Goal: Answer question/provide support

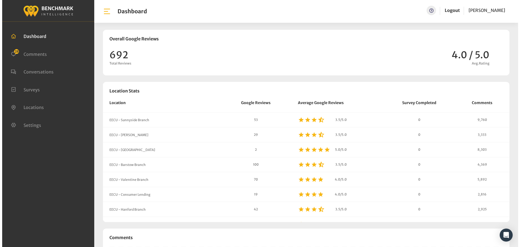
scroll to position [465, 516]
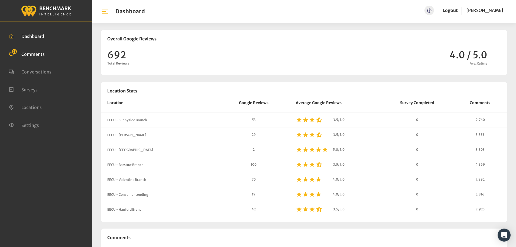
click at [43, 54] on span "Comments" at bounding box center [32, 53] width 23 height 5
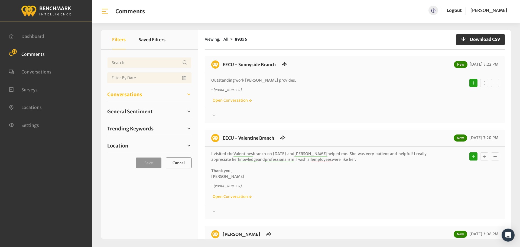
click at [137, 94] on span "Conversations" at bounding box center [124, 94] width 35 height 7
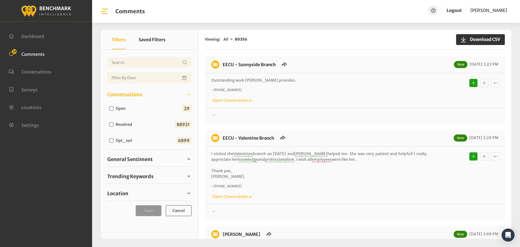
click at [121, 111] on label "Open" at bounding box center [122, 109] width 16 height 6
click at [114, 111] on input "Open" at bounding box center [111, 108] width 4 height 4
checkbox input "true"
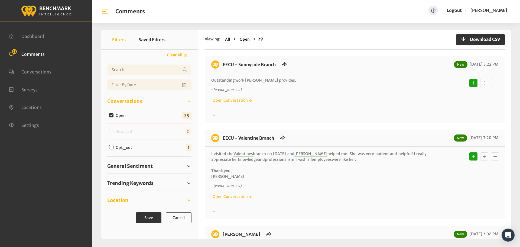
click at [125, 202] on span "Location" at bounding box center [117, 199] width 21 height 7
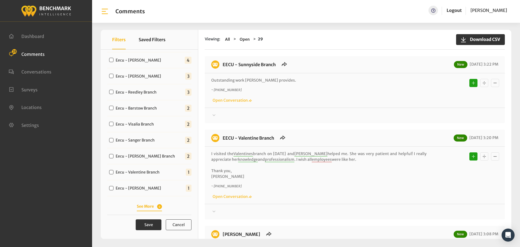
click at [140, 203] on div "See More" at bounding box center [149, 206] width 84 height 7
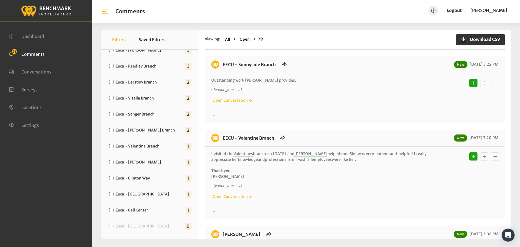
scroll to position [224, 0]
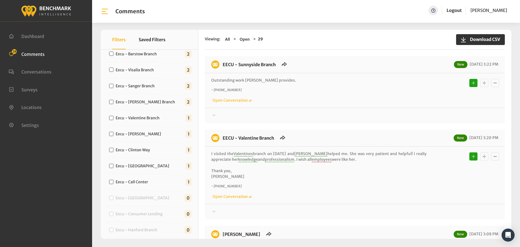
click at [139, 177] on div "Eecu - Call Center 1" at bounding box center [149, 182] width 84 height 16
click at [138, 180] on label "Eecu - Call Center" at bounding box center [133, 182] width 39 height 6
click at [114, 180] on input "Eecu - Call Center" at bounding box center [111, 182] width 4 height 4
checkbox input "true"
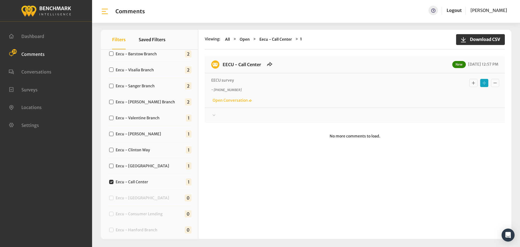
click at [240, 117] on div at bounding box center [354, 115] width 287 height 7
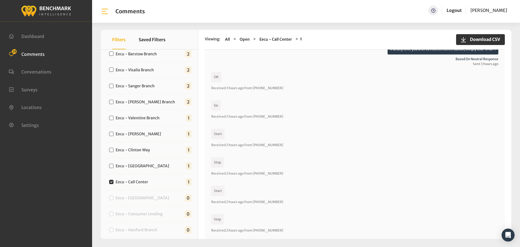
scroll to position [163, 0]
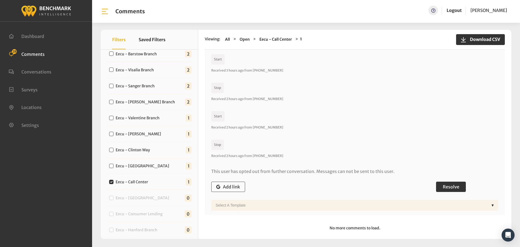
click at [445, 188] on span "Resolve" at bounding box center [451, 186] width 17 height 5
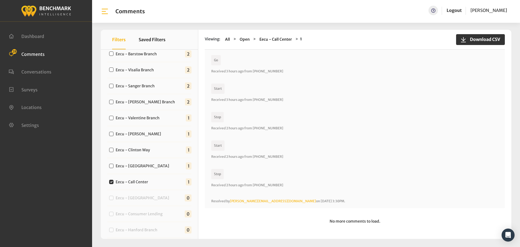
click at [152, 162] on div "Eecu - [GEOGRAPHIC_DATA] 1" at bounding box center [149, 166] width 84 height 16
click at [154, 168] on label "Eecu - [GEOGRAPHIC_DATA]" at bounding box center [144, 166] width 60 height 6
click at [114, 168] on input "Eecu - [GEOGRAPHIC_DATA]" at bounding box center [111, 166] width 4 height 4
checkbox input "true"
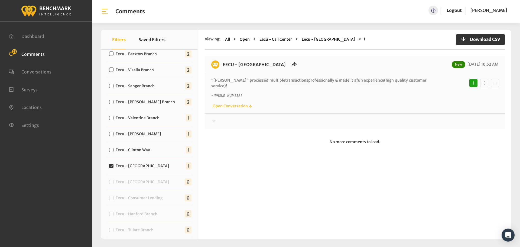
drag, startPoint x: 423, startPoint y: 79, endPoint x: 221, endPoint y: 65, distance: 201.9
click at [221, 65] on div "EECU - [GEOGRAPHIC_DATA] New [DATE] 10:52 AM “[PERSON_NAME]“ processed multiple…" at bounding box center [355, 92] width 300 height 73
copy div "EECU - [GEOGRAPHIC_DATA] New [DATE] 10:52 AM “[PERSON_NAME]“ processed multiple…"
click at [452, 119] on div "EECU - [GEOGRAPHIC_DATA] New [DATE] 10:52 AM “[PERSON_NAME]“ processed multiple…" at bounding box center [355, 92] width 300 height 73
click at [454, 118] on div at bounding box center [354, 121] width 287 height 7
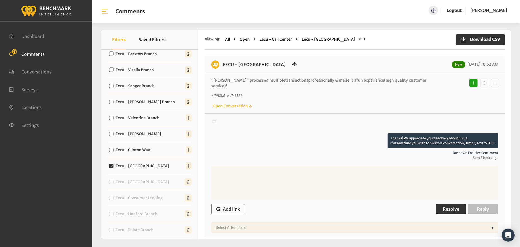
click at [450, 204] on button "Resolve" at bounding box center [451, 209] width 30 height 10
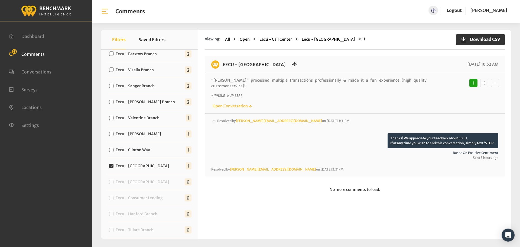
click at [146, 152] on label "Eecu - Clinton Way" at bounding box center [134, 150] width 41 height 6
click at [114, 152] on input "Eecu - Clinton Way" at bounding box center [111, 150] width 4 height 4
checkbox input "true"
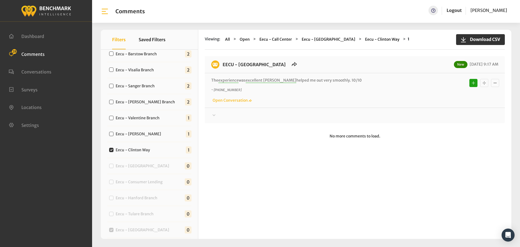
drag, startPoint x: 342, startPoint y: 80, endPoint x: 221, endPoint y: 66, distance: 121.4
click at [221, 66] on div "EECU - [GEOGRAPHIC_DATA] New [DATE] 9:17 AM The experience was excellent [PERSO…" at bounding box center [355, 89] width 300 height 67
copy div "EECU - [GEOGRAPHIC_DATA] New [DATE] 9:17 AM The experience was excellent [PERSO…"
drag, startPoint x: 427, startPoint y: 111, endPoint x: 424, endPoint y: 117, distance: 7.2
click at [425, 114] on div "Thanks! We appreciate your feedback about EECU. If at any time you wish to end …" at bounding box center [355, 113] width 300 height 11
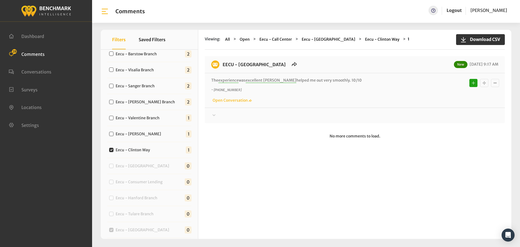
click at [424, 117] on div at bounding box center [354, 115] width 287 height 7
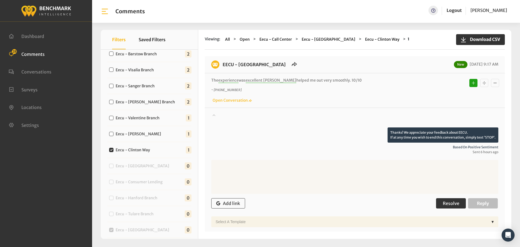
click at [443, 202] on span "Resolve" at bounding box center [451, 203] width 17 height 5
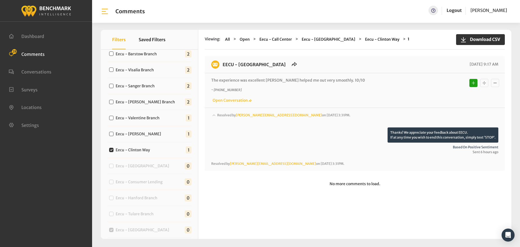
click at [144, 127] on div "Eecu - [PERSON_NAME] 1" at bounding box center [149, 134] width 84 height 16
click at [150, 134] on label "Eecu - [PERSON_NAME]" at bounding box center [140, 134] width 52 height 6
click at [114, 134] on input "Eecu - [PERSON_NAME]" at bounding box center [111, 134] width 4 height 4
checkbox input "true"
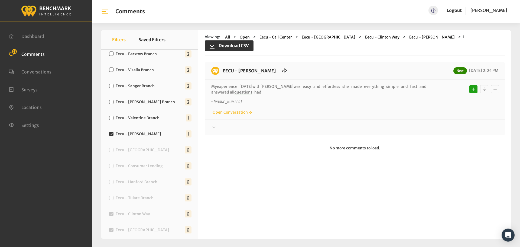
click at [240, 124] on div at bounding box center [354, 127] width 287 height 7
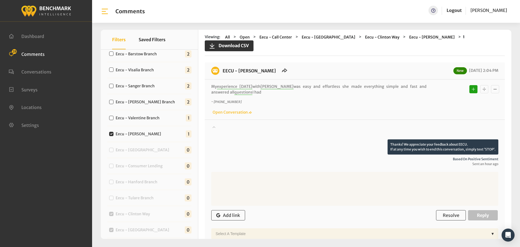
click at [246, 124] on div at bounding box center [354, 131] width 287 height 15
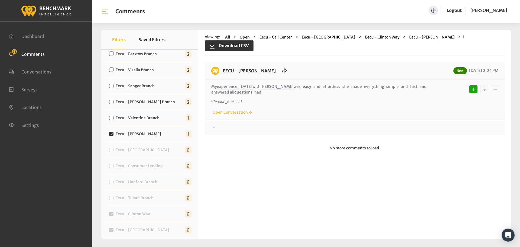
drag, startPoint x: 243, startPoint y: 86, endPoint x: 219, endPoint y: 64, distance: 32.2
click at [219, 64] on div "EECU - [PERSON_NAME] New [DATE] 2:04 PM My experience [DATE] with [PERSON_NAME]…" at bounding box center [355, 98] width 300 height 73
copy div "EECU - [PERSON_NAME] New [DATE] 2:04 PM My experience [DATE] with [PERSON_NAME]…"
click at [455, 124] on div at bounding box center [354, 127] width 287 height 7
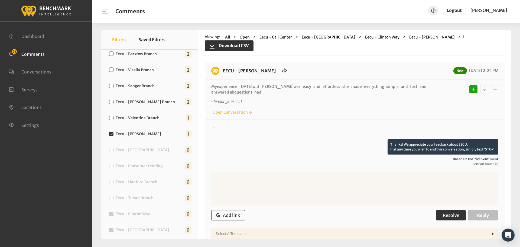
click at [445, 212] on span "Resolve" at bounding box center [451, 214] width 17 height 5
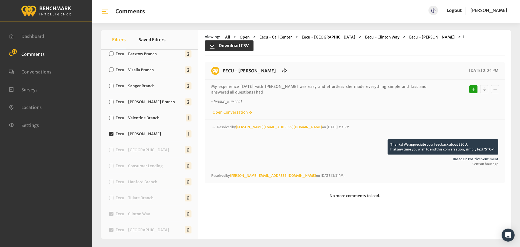
click at [148, 120] on label "Eecu - Valentine Branch" at bounding box center [139, 118] width 50 height 6
click at [114, 120] on input "Eecu - Valentine Branch" at bounding box center [111, 118] width 4 height 4
checkbox input "true"
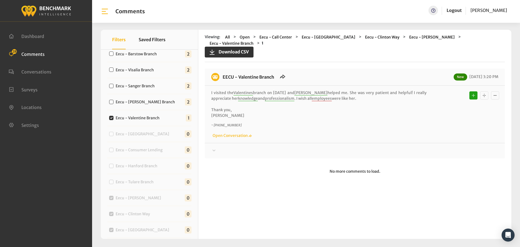
drag, startPoint x: 248, startPoint y: 108, endPoint x: 218, endPoint y: 70, distance: 48.2
click at [218, 70] on div "EECU - Valentine Branch New [DATE] 3:20 PM I visited the Valentines branch on […" at bounding box center [355, 114] width 300 height 90
copy div "EECU - Valentine Branch New [DATE] 3:20 PM I visited the Valentines branch on […"
click at [413, 147] on div at bounding box center [354, 150] width 287 height 7
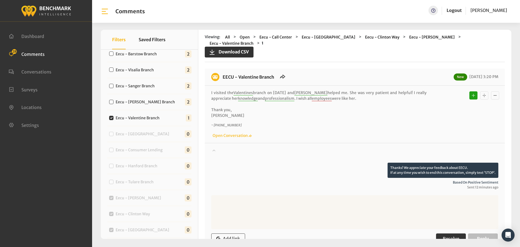
click at [443, 236] on button "Resolve" at bounding box center [451, 238] width 30 height 10
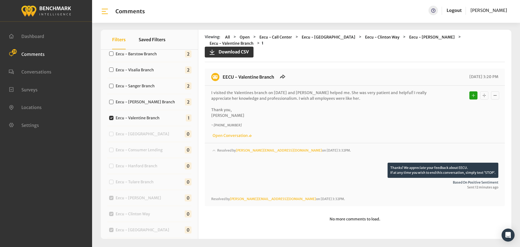
click at [145, 99] on div "Eecu - [PERSON_NAME] Branch" at bounding box center [143, 101] width 72 height 7
click at [147, 102] on label "Eecu - [PERSON_NAME] Branch" at bounding box center [147, 102] width 66 height 6
click at [114, 102] on input "Eecu - [PERSON_NAME] Branch" at bounding box center [111, 102] width 4 height 4
checkbox input "true"
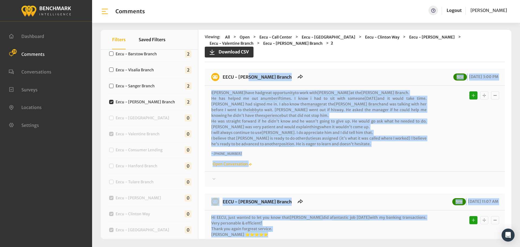
drag, startPoint x: 283, startPoint y: 165, endPoint x: 223, endPoint y: 79, distance: 104.4
click at [223, 79] on div "EECU - [PERSON_NAME] Branch New [DATE] 3:00 PM I [PERSON_NAME] have had great o…" at bounding box center [355, 173] width 300 height 209
copy div "EECU - [PERSON_NAME] Branch New [DATE] 3:00 PM I [PERSON_NAME] have had great o…"
click at [369, 179] on div at bounding box center [354, 179] width 287 height 7
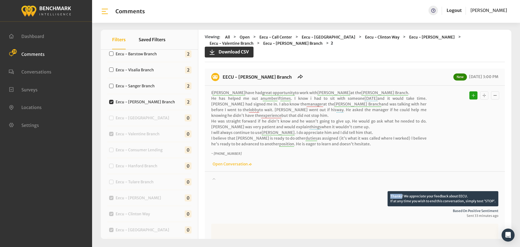
click at [369, 179] on div at bounding box center [354, 183] width 287 height 15
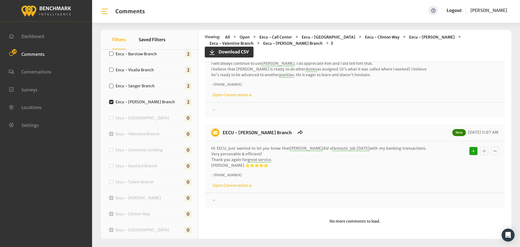
click at [412, 199] on div at bounding box center [354, 200] width 287 height 7
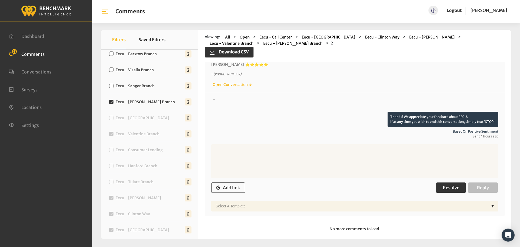
click at [449, 186] on span "Resolve" at bounding box center [451, 187] width 17 height 5
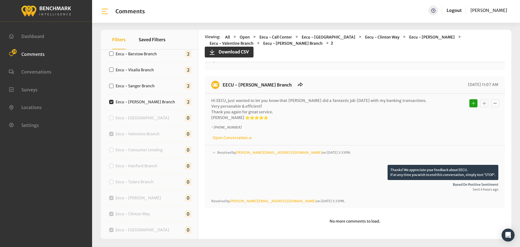
click at [132, 88] on label "Eecu - Sanger Branch" at bounding box center [136, 86] width 45 height 6
click at [114, 88] on input "Eecu - Sanger Branch" at bounding box center [111, 86] width 4 height 4
checkbox input "true"
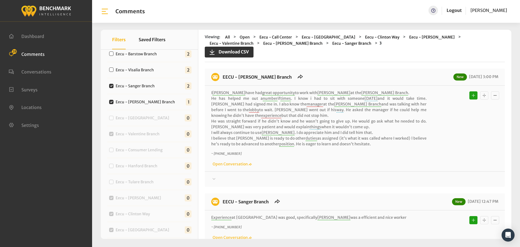
click at [112, 102] on input "Eecu - [PERSON_NAME] Branch" at bounding box center [111, 102] width 4 height 4
checkbox input "false"
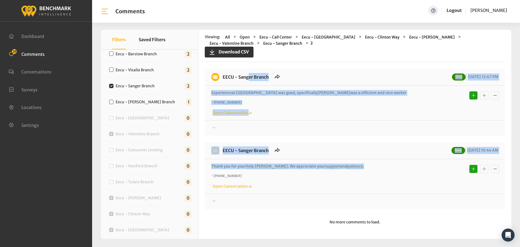
drag, startPoint x: 357, startPoint y: 166, endPoint x: 224, endPoint y: 79, distance: 159.3
click at [224, 79] on div "EECU - Sanger Branch New [DATE] 12:47 PM Experience at [GEOGRAPHIC_DATA] was go…" at bounding box center [355, 139] width 300 height 140
copy div "EECU - Sanger Branch New [DATE] 12:47 PM Experience at [GEOGRAPHIC_DATA] was go…"
click at [433, 128] on div at bounding box center [354, 128] width 287 height 7
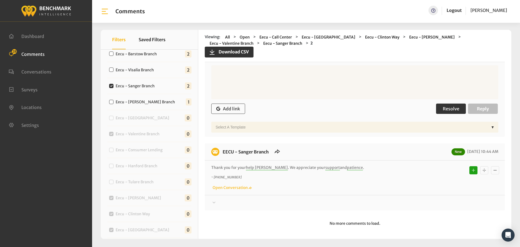
click at [443, 106] on button "Resolve" at bounding box center [451, 109] width 30 height 10
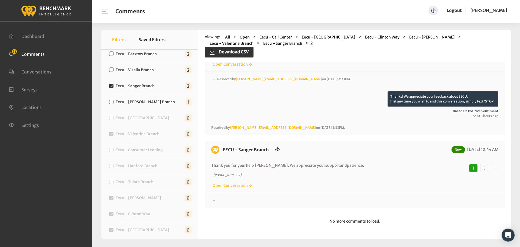
click at [433, 200] on div at bounding box center [354, 200] width 287 height 7
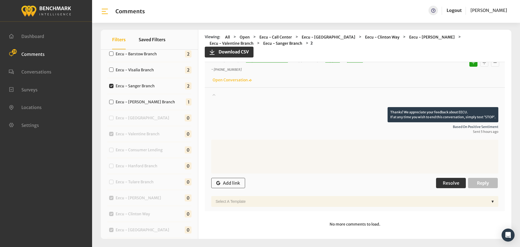
click at [446, 185] on span "Resolve" at bounding box center [451, 182] width 17 height 5
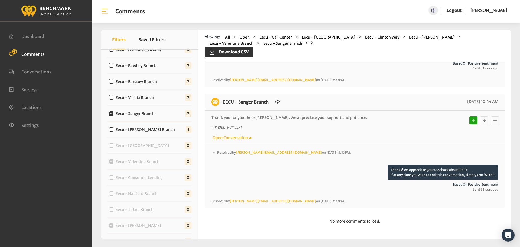
scroll to position [170, 0]
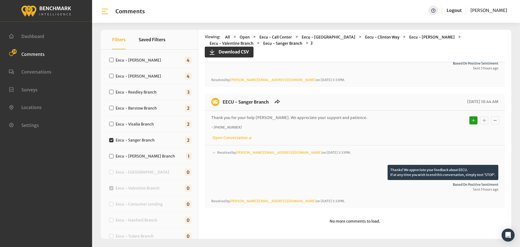
click at [140, 127] on label "Eecu - Visalia Branch" at bounding box center [136, 124] width 44 height 6
click at [114, 126] on input "Eecu - Visalia Branch" at bounding box center [111, 124] width 4 height 4
checkbox input "true"
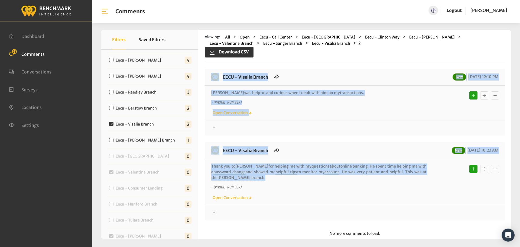
drag, startPoint x: 245, startPoint y: 175, endPoint x: 218, endPoint y: 81, distance: 97.5
click at [218, 81] on div "EECU - Visalia Branch New [DATE] 12:10 PM [PERSON_NAME] was helpful and curious…" at bounding box center [355, 145] width 300 height 152
click at [250, 179] on p "Thank you to [PERSON_NAME] for helping me with my questions about online bankin…" at bounding box center [318, 171] width 215 height 17
drag, startPoint x: 229, startPoint y: 179, endPoint x: 220, endPoint y: 78, distance: 101.4
click at [220, 78] on div "EECU - Visalia Branch New [DATE] 12:10 PM [PERSON_NAME] was helpful and curious…" at bounding box center [355, 145] width 300 height 152
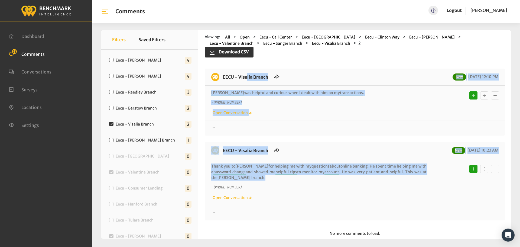
copy div "EECU - Visalia Branch New [DATE] 12:10 PM [PERSON_NAME] was helpful and curious…"
click at [411, 124] on div "Thanks! We appreciate your feedback about EECU. If at any time you wish to end …" at bounding box center [355, 125] width 300 height 11
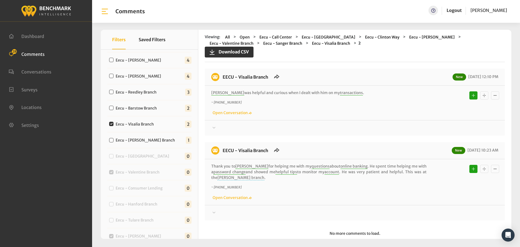
click at [433, 125] on div at bounding box center [354, 128] width 287 height 7
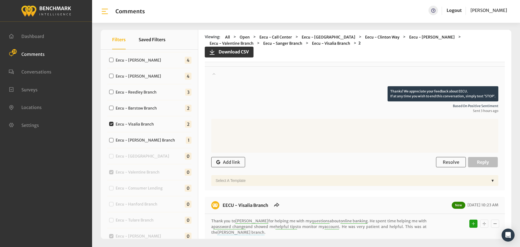
scroll to position [54, 0]
click at [457, 156] on div "Add link Resolve Reply" at bounding box center [354, 162] width 287 height 16
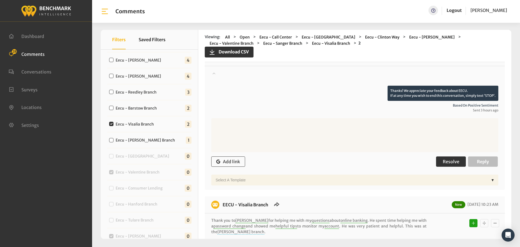
click at [456, 159] on span "Resolve" at bounding box center [451, 161] width 17 height 5
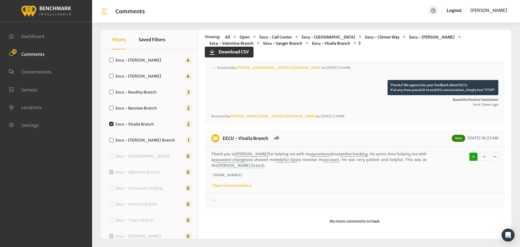
click at [442, 202] on div at bounding box center [354, 200] width 287 height 7
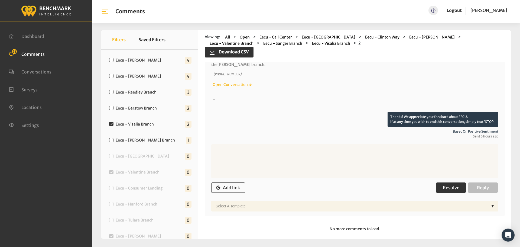
click at [452, 189] on span "Resolve" at bounding box center [451, 187] width 17 height 5
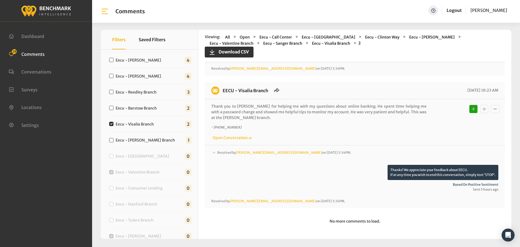
scroll to position [116, 0]
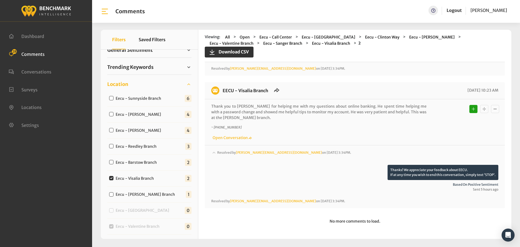
click at [143, 162] on label "Eecu - Barstow Branch" at bounding box center [137, 163] width 47 height 6
click at [114, 162] on input "Eecu - Barstow Branch" at bounding box center [111, 162] width 4 height 4
checkbox input "true"
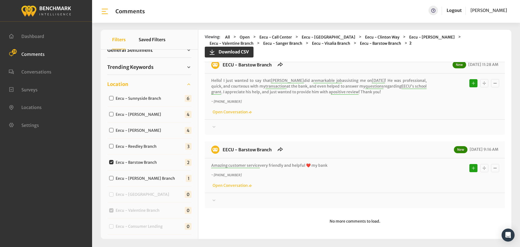
scroll to position [0, 0]
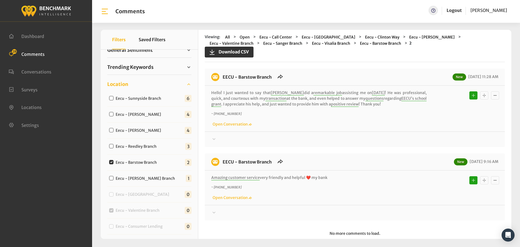
drag, startPoint x: 328, startPoint y: 165, endPoint x: 221, endPoint y: 76, distance: 139.2
click at [221, 76] on div "EECU - Barstow Branch New [DATE] 11:28 AM Hello! I just wanted to say that [PER…" at bounding box center [355, 145] width 300 height 152
copy div "LORE - Ipsumdo Sitame Con 21/81/6459 92:98 AD Elits! D eius tempor in utl etdo …"
click at [431, 140] on div at bounding box center [354, 139] width 287 height 7
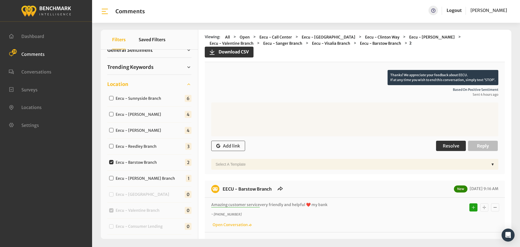
click at [449, 145] on span "Resolve" at bounding box center [451, 145] width 17 height 5
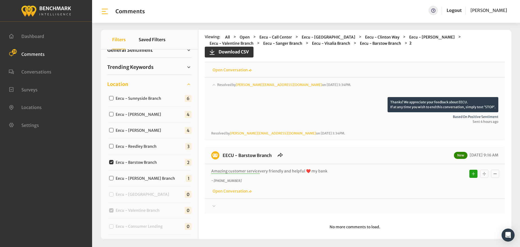
click at [426, 203] on div at bounding box center [354, 206] width 287 height 7
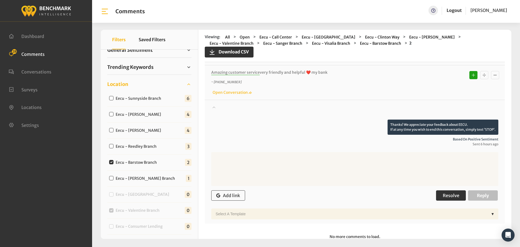
click at [442, 190] on button "Resolve" at bounding box center [451, 195] width 30 height 10
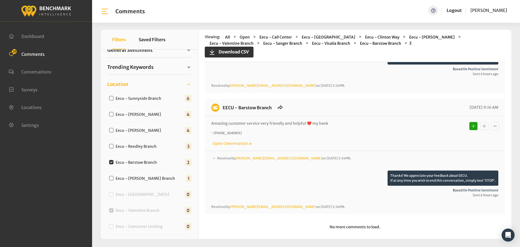
click at [159, 145] on label "Eecu - Reedley Branch" at bounding box center [137, 147] width 47 height 6
click at [114, 145] on input "Eecu - Reedley Branch" at bounding box center [111, 146] width 4 height 4
checkbox input "true"
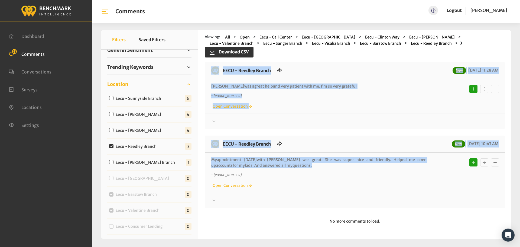
scroll to position [0, 0]
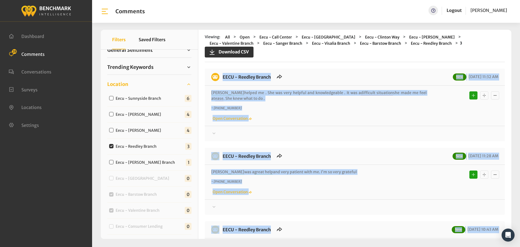
drag, startPoint x: 270, startPoint y: 167, endPoint x: 217, endPoint y: 75, distance: 106.6
click at [217, 75] on div "EECU - Reedley Branch New [DATE] 11:32 AM [PERSON_NAME] helped me . She was ver…" at bounding box center [355, 181] width 300 height 225
copy div "EECU - Reedley Branch New [DATE] 11:32 AM [PERSON_NAME] helped me . She was ver…"
click at [414, 133] on div at bounding box center [354, 133] width 287 height 7
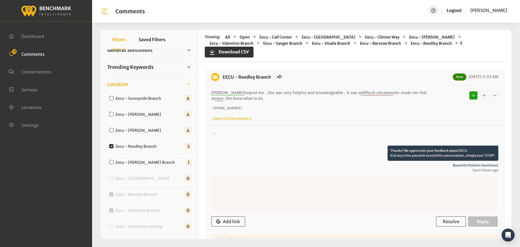
scroll to position [81, 0]
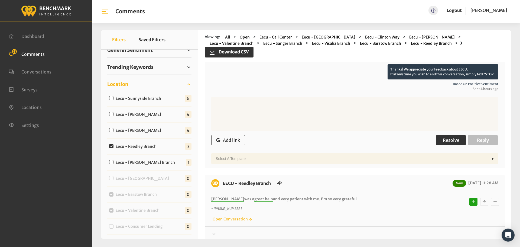
click at [447, 143] on span "Resolve" at bounding box center [451, 139] width 17 height 5
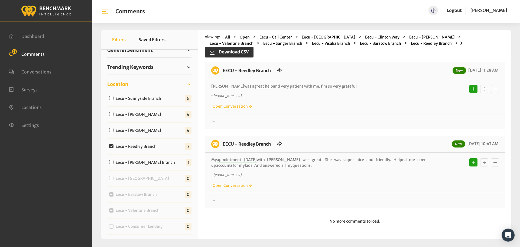
click at [420, 120] on div at bounding box center [354, 121] width 287 height 7
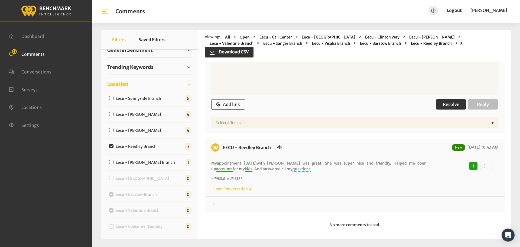
click at [446, 105] on span "Resolve" at bounding box center [451, 104] width 17 height 5
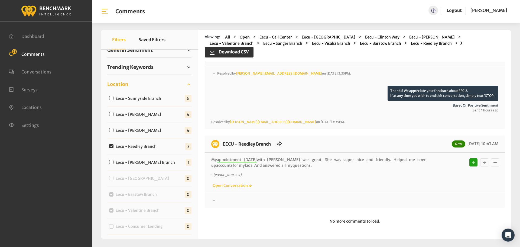
click at [444, 202] on div at bounding box center [354, 200] width 287 height 7
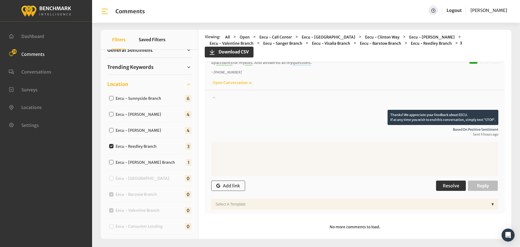
click at [458, 182] on button "Resolve" at bounding box center [451, 186] width 30 height 10
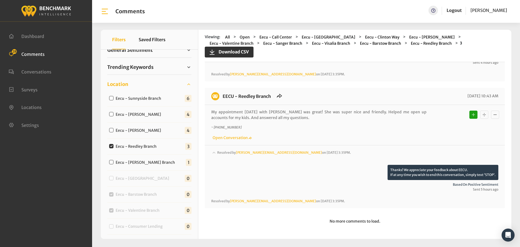
click at [141, 132] on label "Eecu - [PERSON_NAME]" at bounding box center [140, 131] width 52 height 6
click at [114, 132] on input "Eecu - [PERSON_NAME]" at bounding box center [111, 130] width 4 height 4
checkbox input "true"
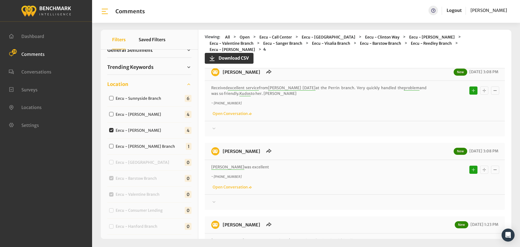
scroll to position [0, 0]
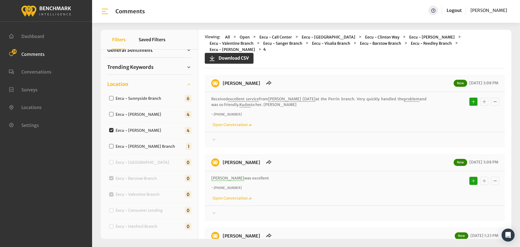
drag, startPoint x: 261, startPoint y: 166, endPoint x: 220, endPoint y: 81, distance: 94.1
click at [220, 81] on div "[PERSON_NAME] New [DATE] 3:08 PM Received excellent service from [PERSON_NAME] …" at bounding box center [355, 230] width 300 height 310
copy div "LORE - Ipsumd Sit 91/27/3228 9:51 AM Consecte adipiscin elitsed doei Tempo inci…"
click at [415, 137] on div at bounding box center [354, 140] width 287 height 7
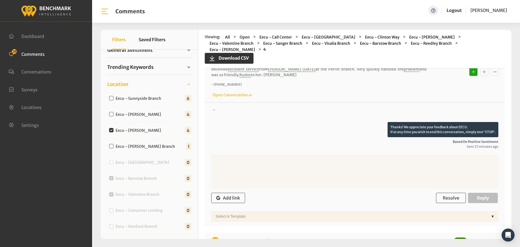
scroll to position [108, 0]
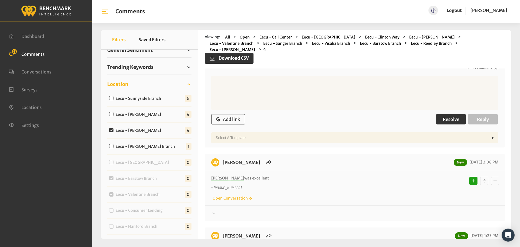
click at [440, 114] on button "Resolve" at bounding box center [451, 119] width 30 height 10
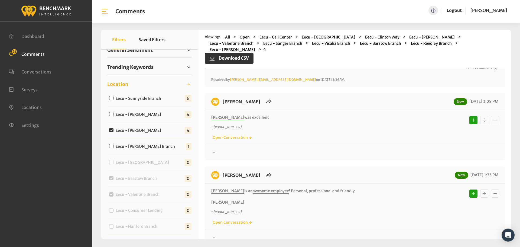
scroll to position [163, 0]
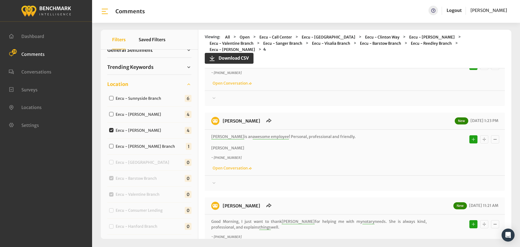
click at [421, 95] on div at bounding box center [354, 98] width 287 height 7
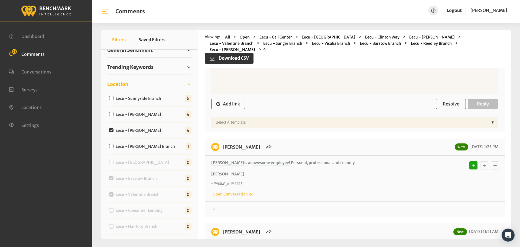
scroll to position [244, 0]
click at [443, 102] on span "Resolve" at bounding box center [451, 104] width 17 height 5
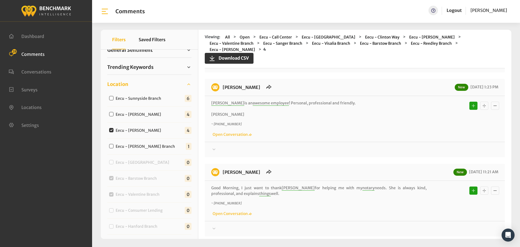
click at [418, 146] on div at bounding box center [354, 149] width 287 height 7
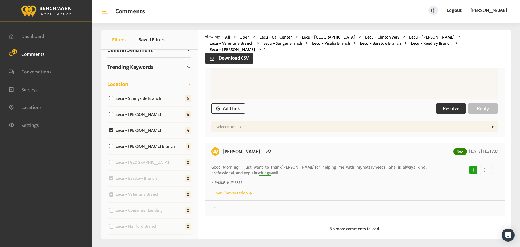
click at [445, 106] on span "Resolve" at bounding box center [451, 108] width 17 height 5
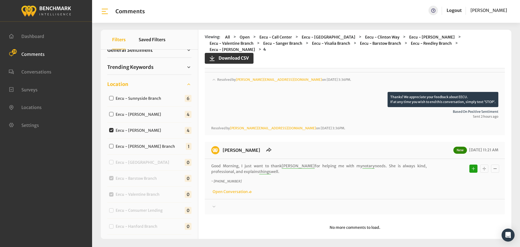
click at [435, 204] on div at bounding box center [354, 207] width 287 height 7
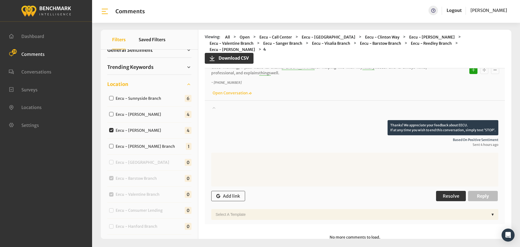
click at [445, 191] on button "Resolve" at bounding box center [451, 196] width 30 height 10
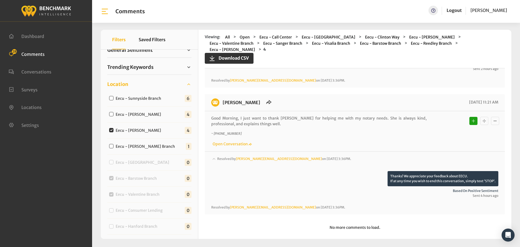
click at [148, 117] on label "Eecu - [PERSON_NAME]" at bounding box center [140, 115] width 52 height 6
click at [114, 116] on input "Eecu - [PERSON_NAME]" at bounding box center [111, 114] width 4 height 4
checkbox input "true"
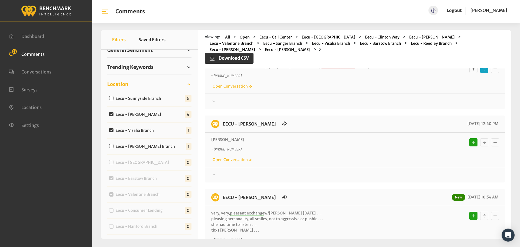
scroll to position [238, 0]
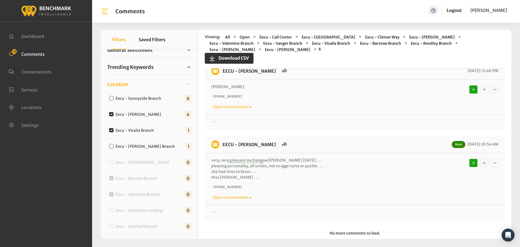
click at [278, 119] on div at bounding box center [354, 122] width 287 height 7
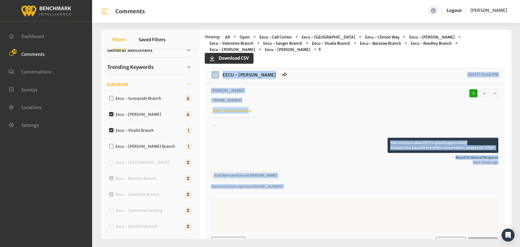
scroll to position [0, 0]
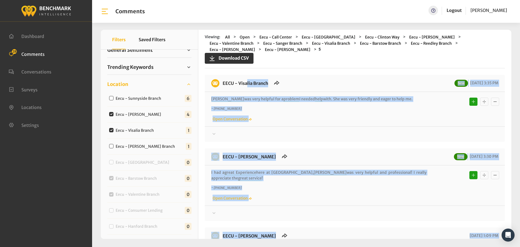
drag, startPoint x: 247, startPoint y: 165, endPoint x: 220, endPoint y: 69, distance: 99.2
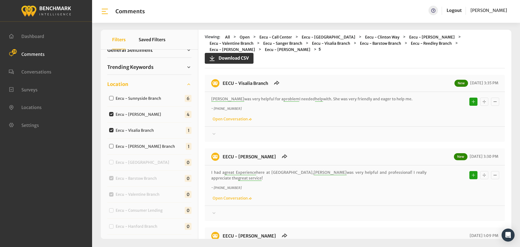
click at [145, 130] on label "Eecu - Visalia Branch" at bounding box center [136, 131] width 44 height 6
click at [114, 130] on input "Eecu - Visalia Branch" at bounding box center [111, 130] width 4 height 4
checkbox input "false"
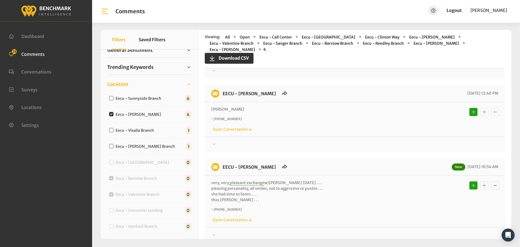
scroll to position [165, 0]
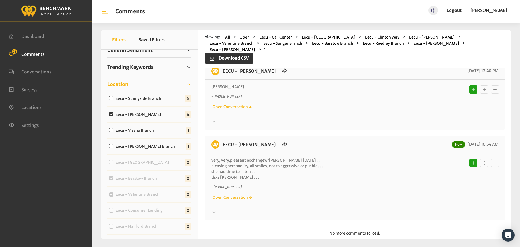
click at [274, 119] on div at bounding box center [354, 122] width 287 height 7
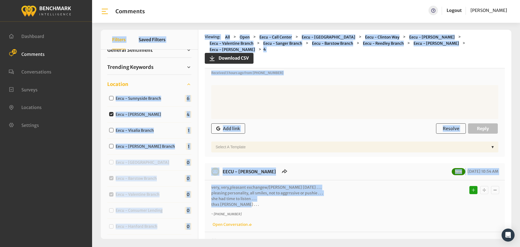
scroll to position [0, 0]
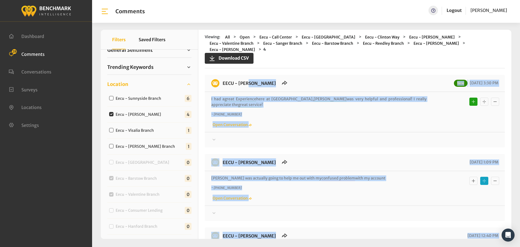
drag, startPoint x: 253, startPoint y: 195, endPoint x: 223, endPoint y: 78, distance: 120.6
click at [422, 137] on div at bounding box center [354, 140] width 287 height 7
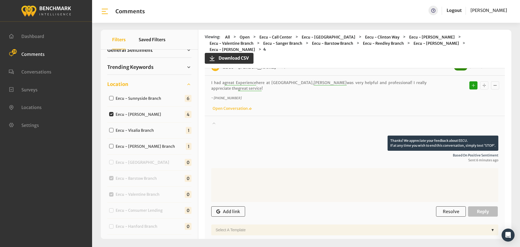
scroll to position [81, 0]
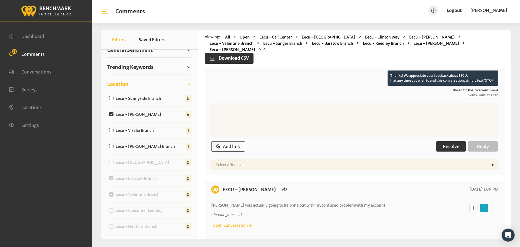
click at [446, 144] on span "Resolve" at bounding box center [451, 146] width 17 height 5
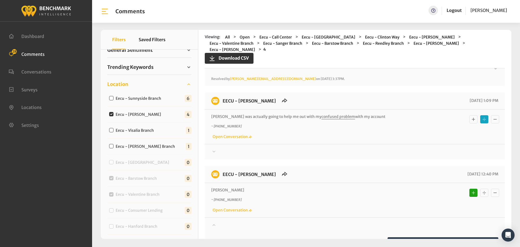
scroll to position [136, 0]
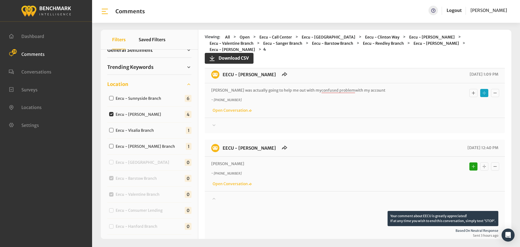
click at [447, 122] on div at bounding box center [354, 125] width 287 height 7
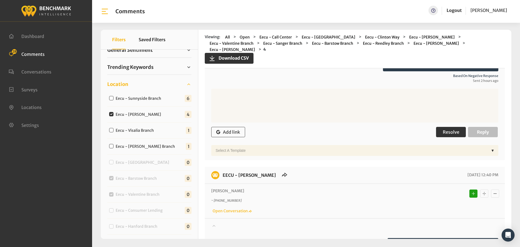
click at [448, 129] on span "Resolve" at bounding box center [451, 131] width 17 height 5
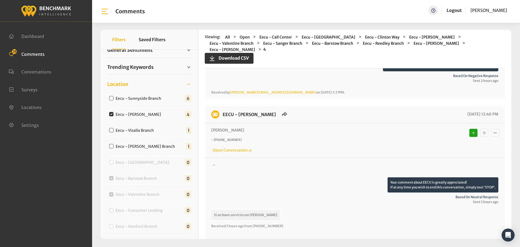
scroll to position [298, 0]
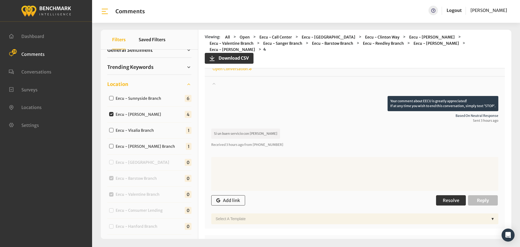
click at [447, 195] on button "Resolve" at bounding box center [451, 200] width 30 height 10
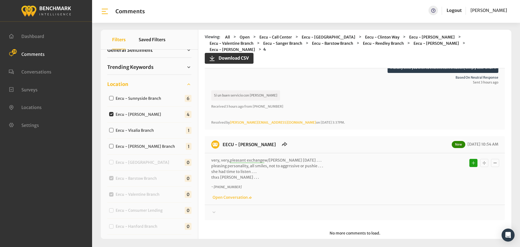
click at [440, 209] on div at bounding box center [354, 212] width 287 height 7
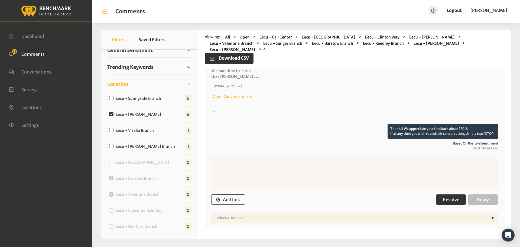
click at [446, 194] on button "Resolve" at bounding box center [451, 199] width 30 height 10
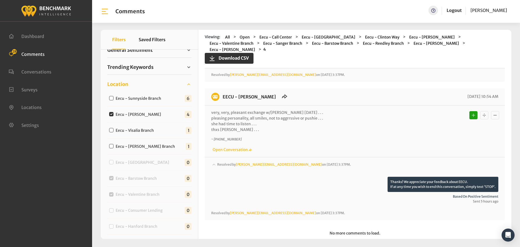
click at [157, 100] on label "Eecu - Sunnyside Branch" at bounding box center [140, 99] width 52 height 6
click at [114, 100] on input "Eecu - Sunnyside Branch" at bounding box center [111, 98] width 4 height 4
checkbox input "true"
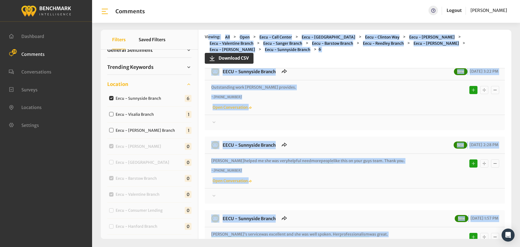
scroll to position [0, 0]
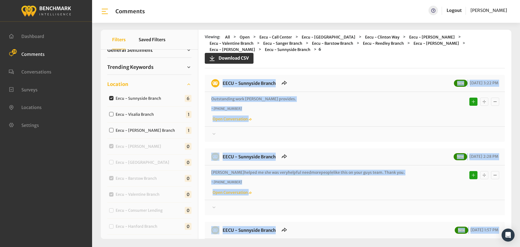
drag, startPoint x: 257, startPoint y: 166, endPoint x: 218, endPoint y: 74, distance: 100.2
click at [431, 131] on div at bounding box center [354, 134] width 287 height 7
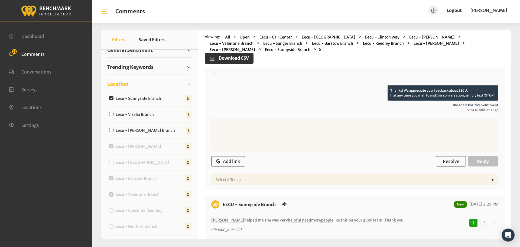
scroll to position [81, 0]
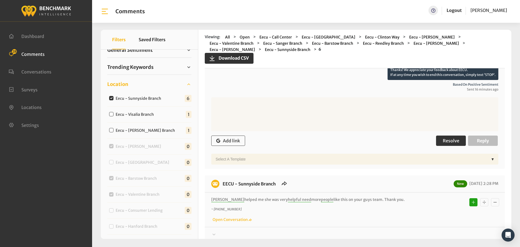
click at [453, 136] on button "Resolve" at bounding box center [451, 141] width 30 height 10
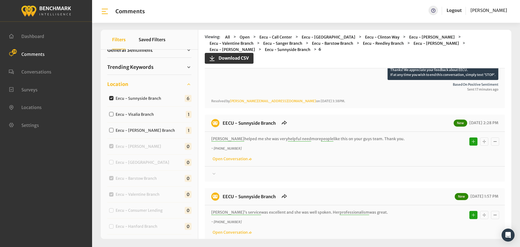
click at [429, 171] on div at bounding box center [354, 174] width 287 height 7
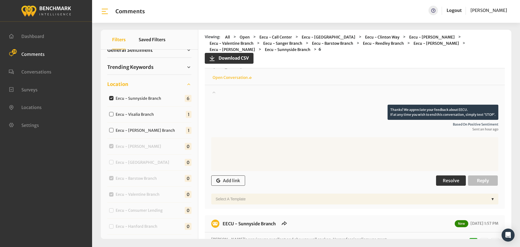
click at [453, 178] on span "Resolve" at bounding box center [451, 180] width 17 height 5
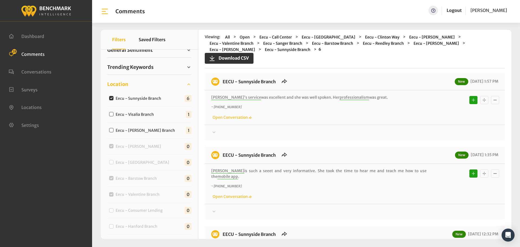
click at [425, 129] on div at bounding box center [354, 132] width 287 height 7
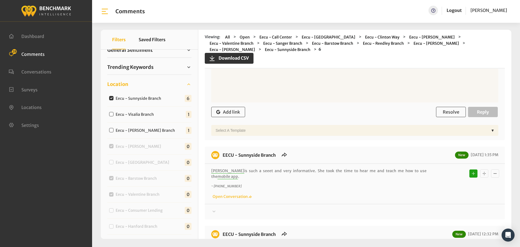
scroll to position [353, 0]
click at [444, 109] on button "Resolve" at bounding box center [451, 112] width 30 height 10
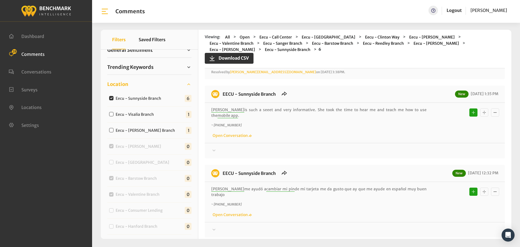
click at [439, 147] on div at bounding box center [354, 150] width 287 height 7
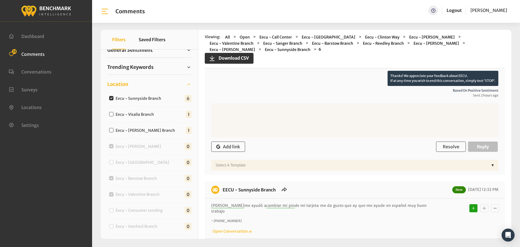
scroll to position [461, 0]
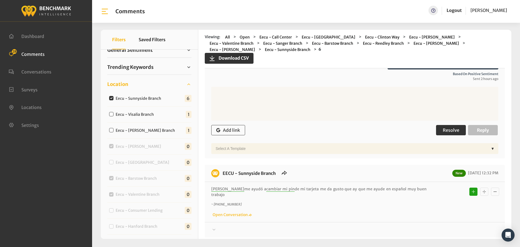
click at [446, 125] on button "Resolve" at bounding box center [451, 130] width 30 height 10
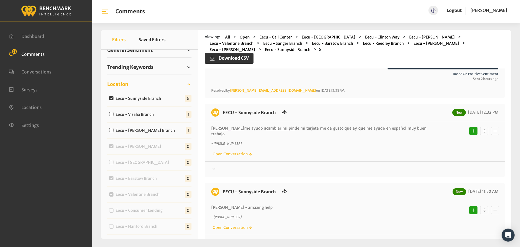
click at [437, 166] on div at bounding box center [354, 169] width 287 height 7
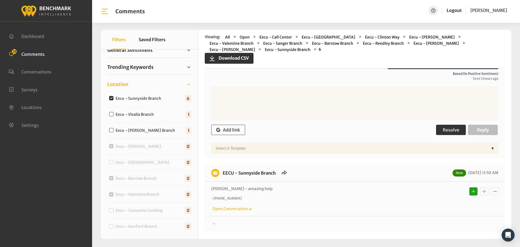
click at [444, 127] on span "Resolve" at bounding box center [451, 129] width 17 height 5
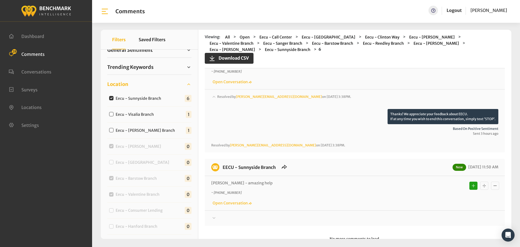
click at [434, 215] on div at bounding box center [354, 218] width 287 height 7
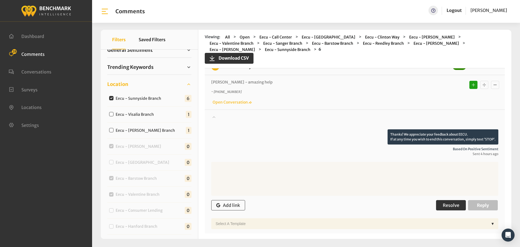
click at [444, 202] on span "Resolve" at bounding box center [451, 204] width 17 height 5
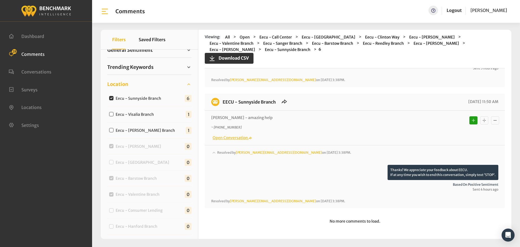
scroll to position [581, 0]
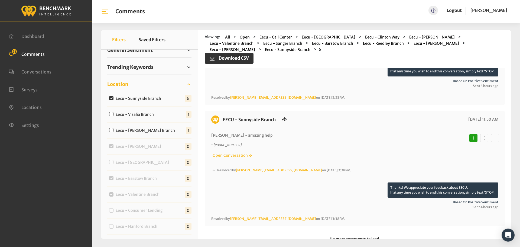
click at [132, 96] on label "Eecu - Sunnyside Branch" at bounding box center [140, 99] width 52 height 6
click at [114, 96] on input "Eecu - Sunnyside Branch" at bounding box center [111, 98] width 4 height 4
checkbox input "false"
